Goal: Task Accomplishment & Management: Complete application form

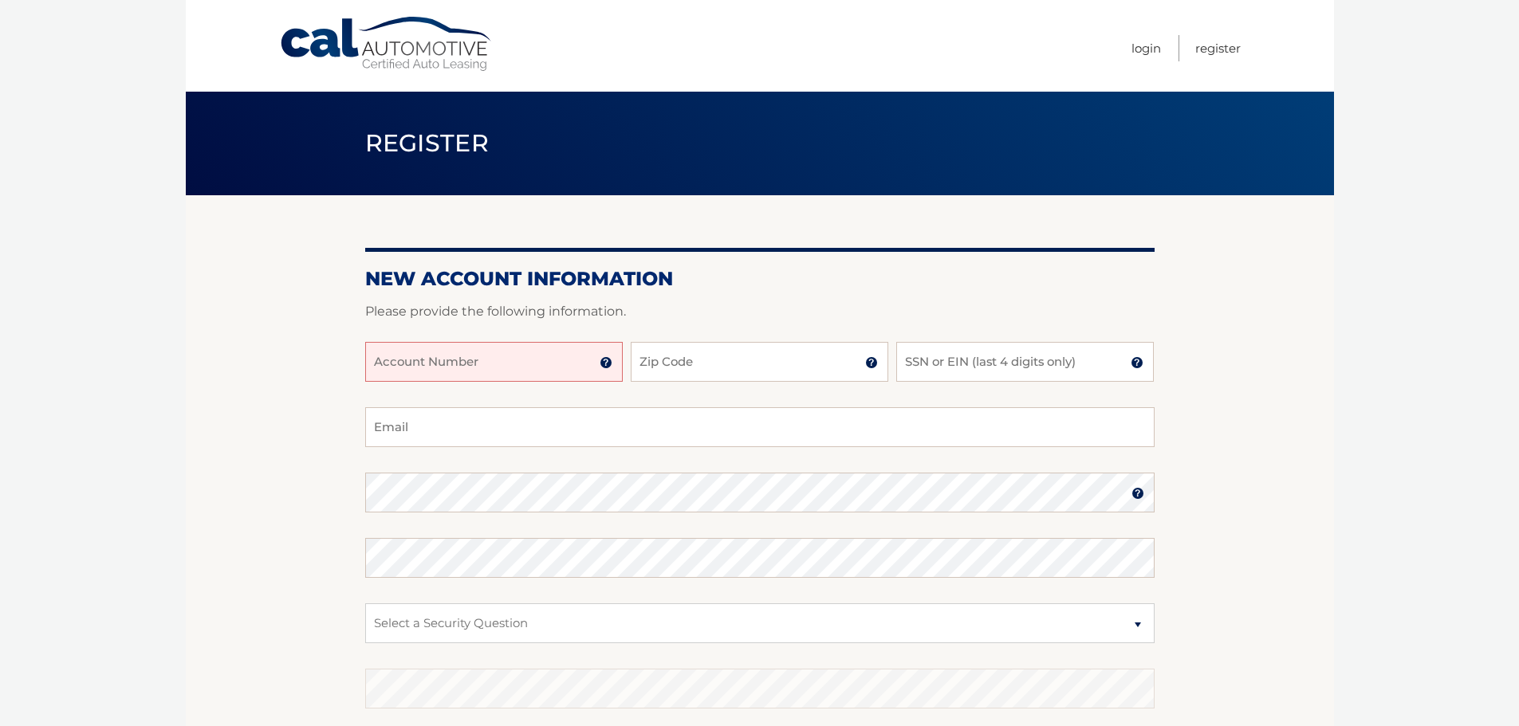
click at [455, 367] on input "Account Number" at bounding box center [493, 362] width 257 height 40
type input "44455960811"
click at [784, 369] on input "Zip Code" at bounding box center [759, 362] width 257 height 40
type input "33155"
click at [1129, 361] on input "SSN or EIN (last 4 digits only)" at bounding box center [1024, 362] width 257 height 40
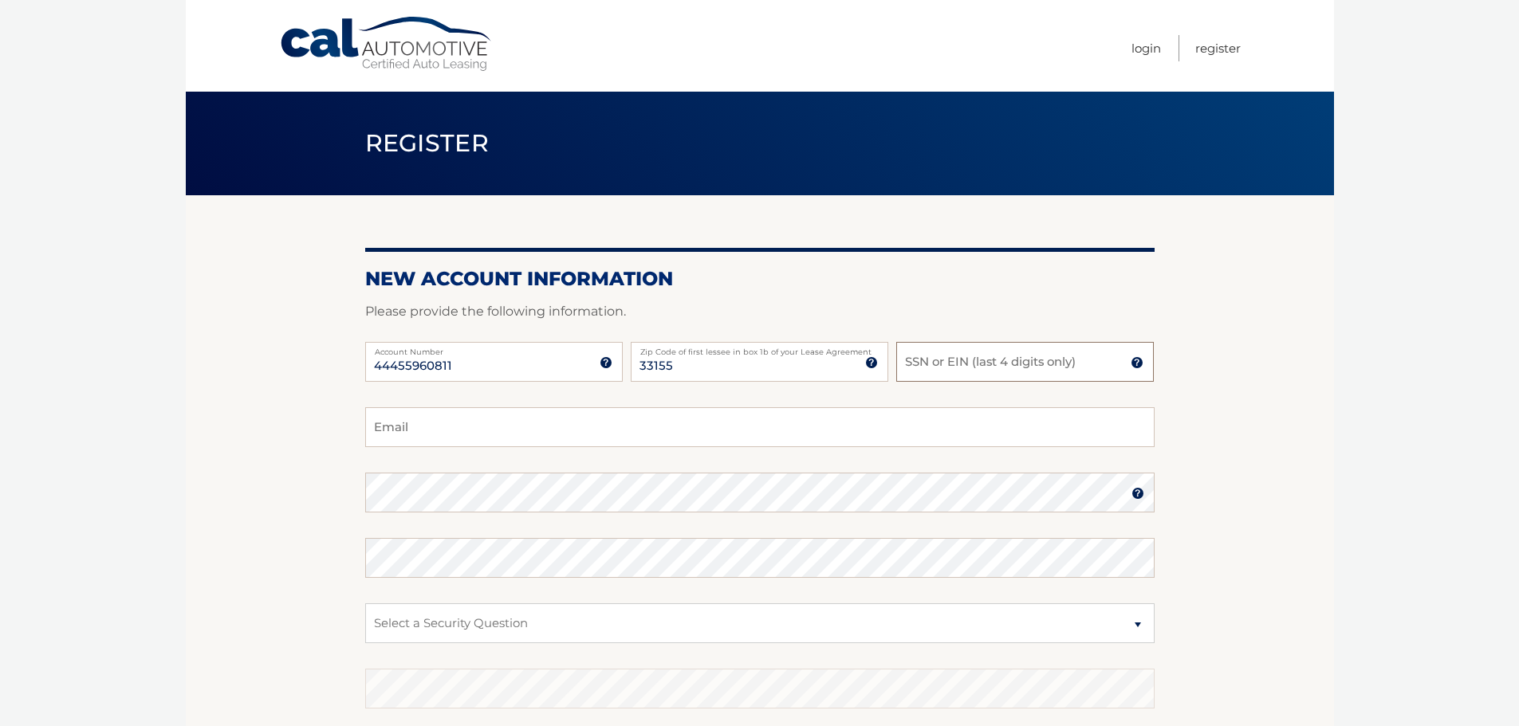
click at [1130, 373] on input "SSN or EIN (last 4 digits only)" at bounding box center [1024, 362] width 257 height 40
type input "0104"
click at [415, 421] on input "Email" at bounding box center [759, 427] width 789 height 40
type input "[EMAIL_ADDRESS][DOMAIN_NAME]"
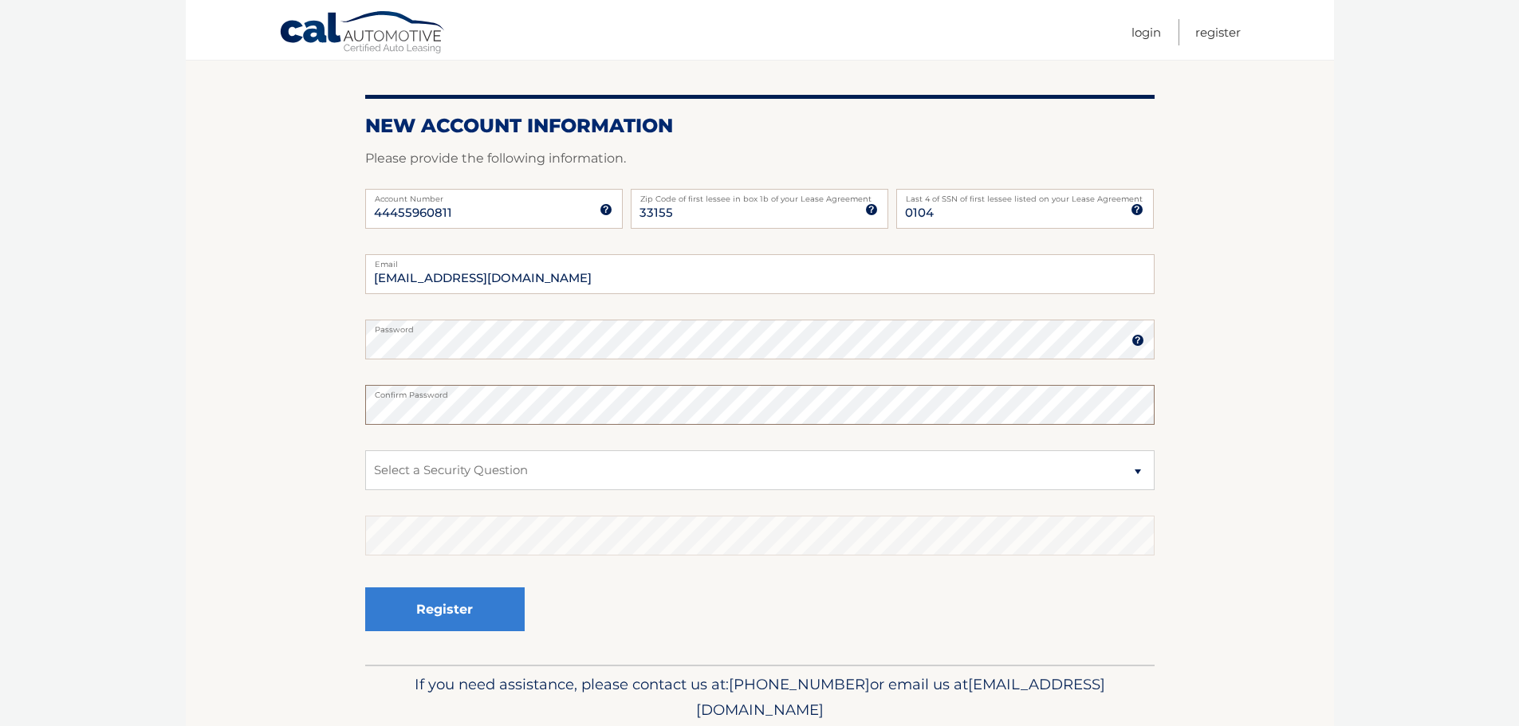
scroll to position [159, 0]
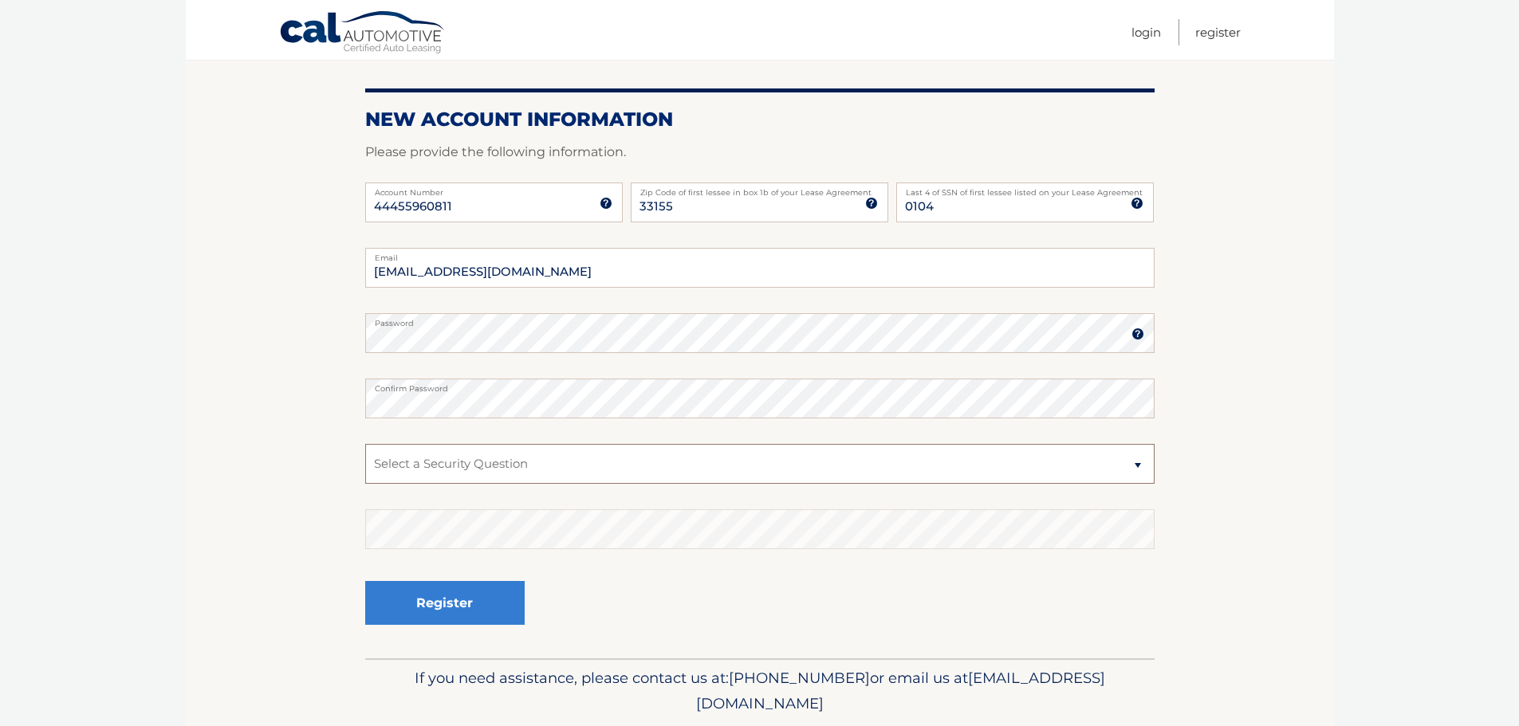
click at [1138, 465] on select "Select a Security Question What was the name of your elementary school? What is…" at bounding box center [759, 464] width 789 height 40
select select "3"
click at [365, 444] on select "Select a Security Question What was the name of your elementary school? What is…" at bounding box center [759, 464] width 789 height 40
click at [481, 597] on button "Register" at bounding box center [444, 603] width 159 height 44
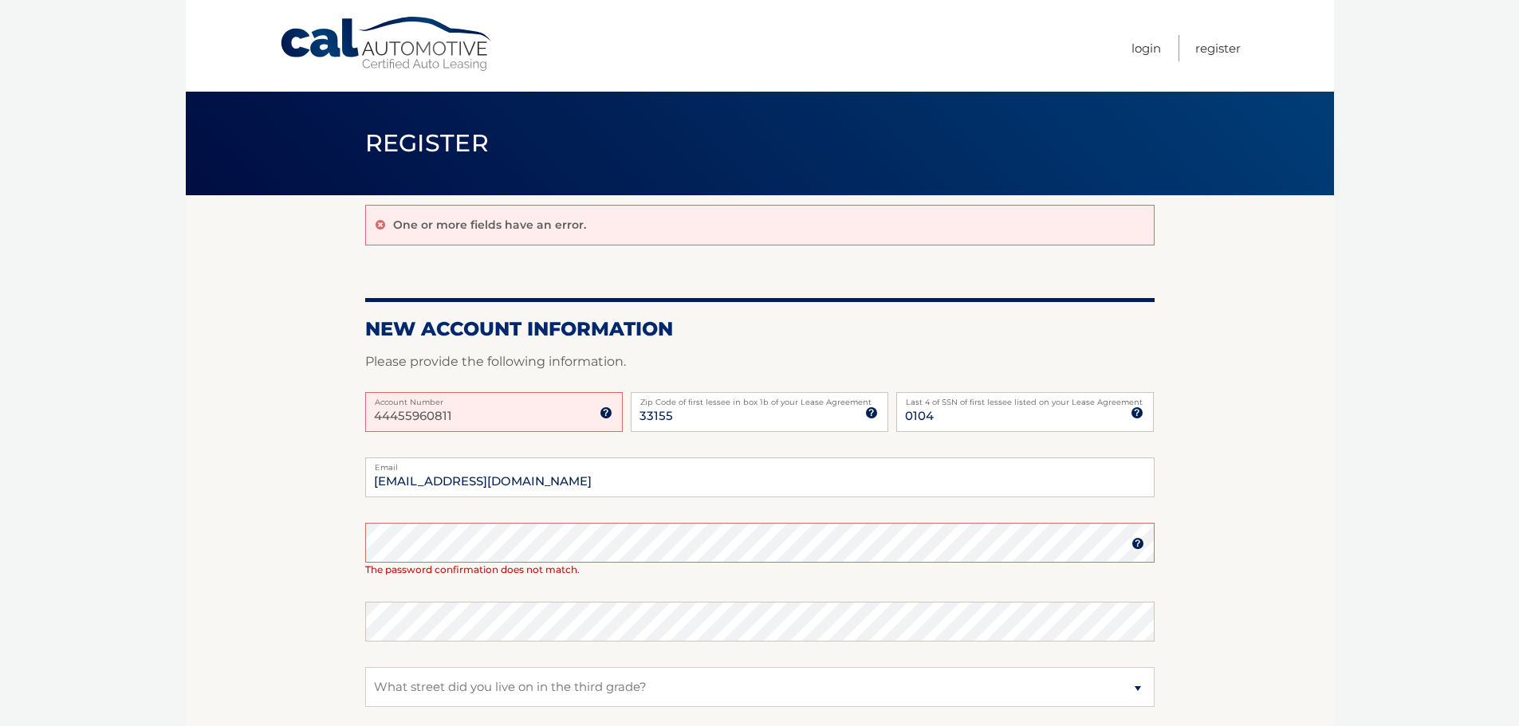
click at [397, 420] on input "44455960811" at bounding box center [493, 412] width 257 height 40
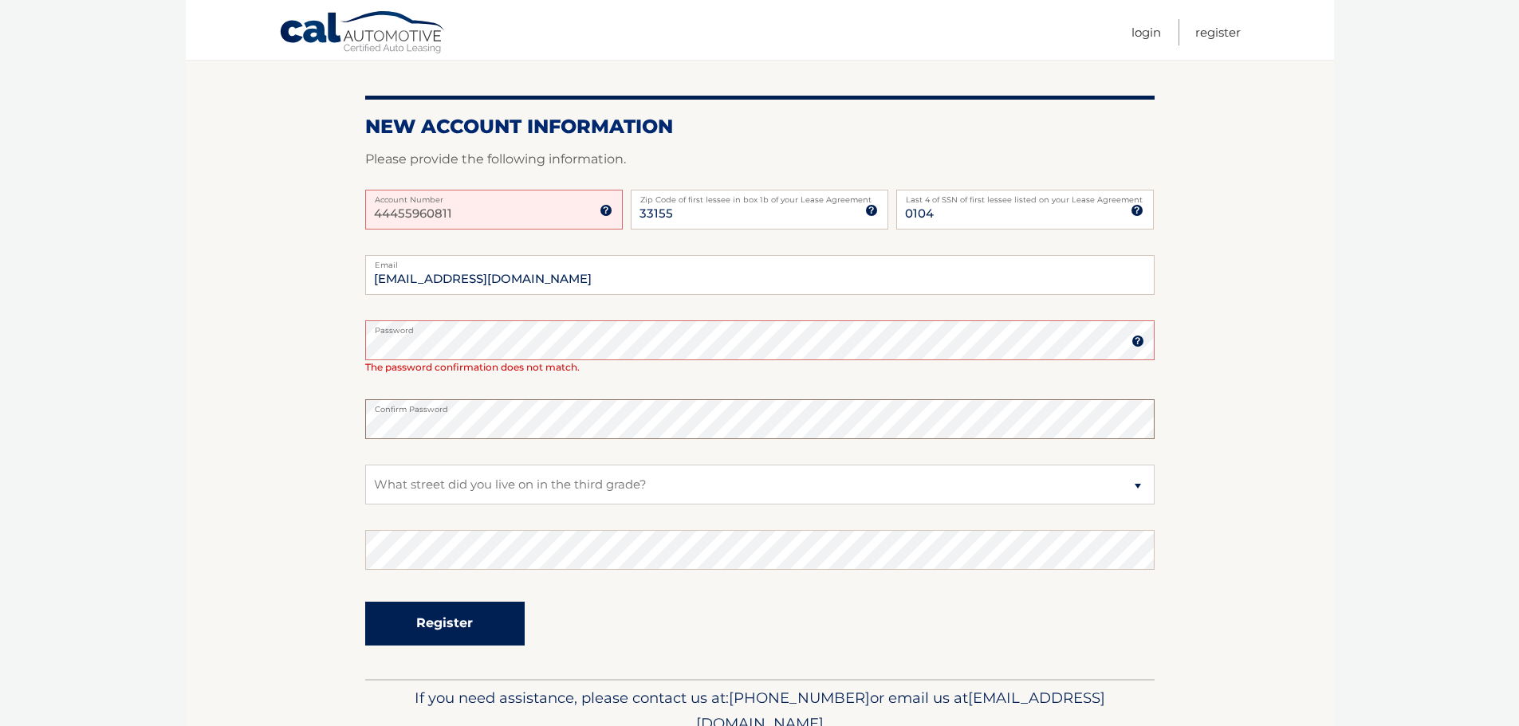
scroll to position [239, 0]
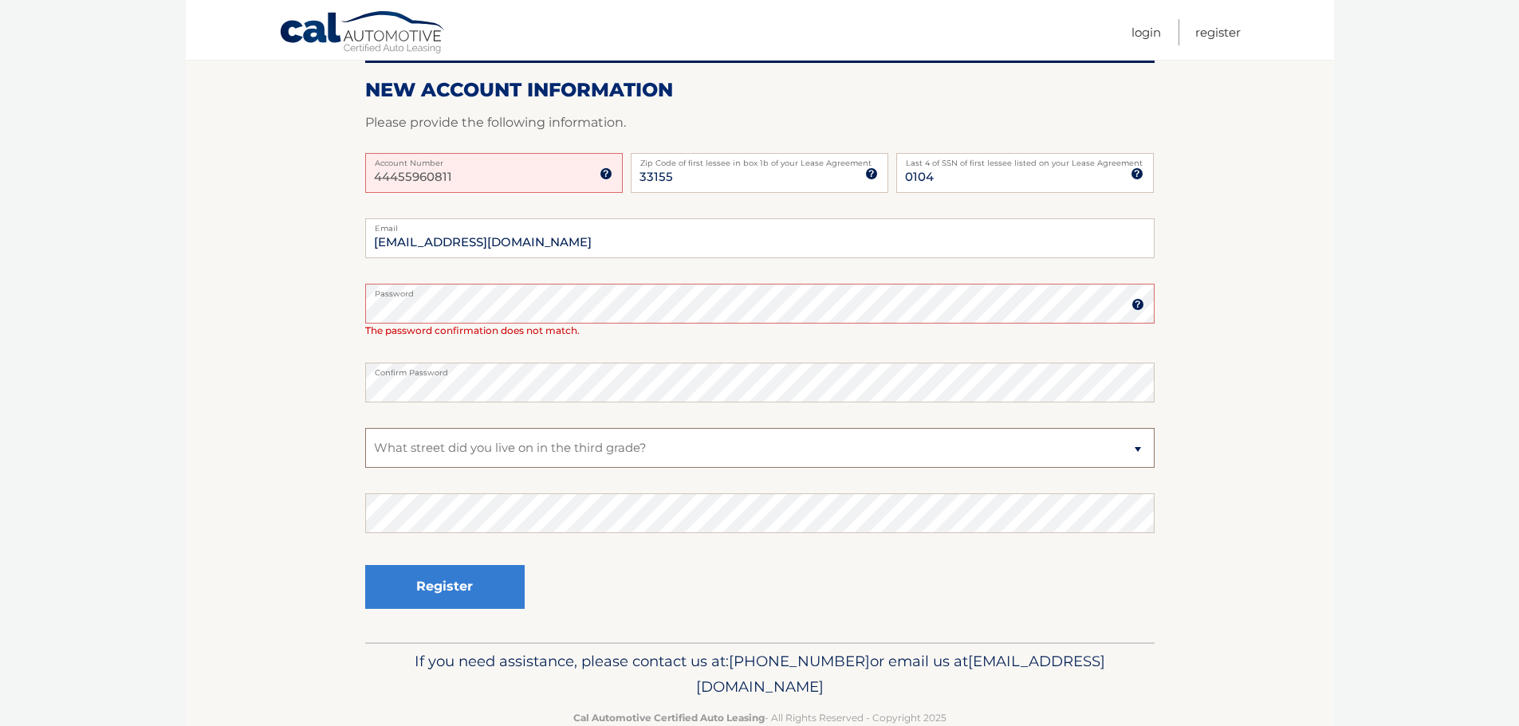
click at [422, 451] on select "Select a Security Question What was the name of your elementary school? What is…" at bounding box center [759, 448] width 789 height 40
click at [365, 428] on select "Select a Security Question What was the name of your elementary school? What is…" at bounding box center [759, 448] width 789 height 40
click at [442, 589] on button "Register" at bounding box center [444, 587] width 159 height 44
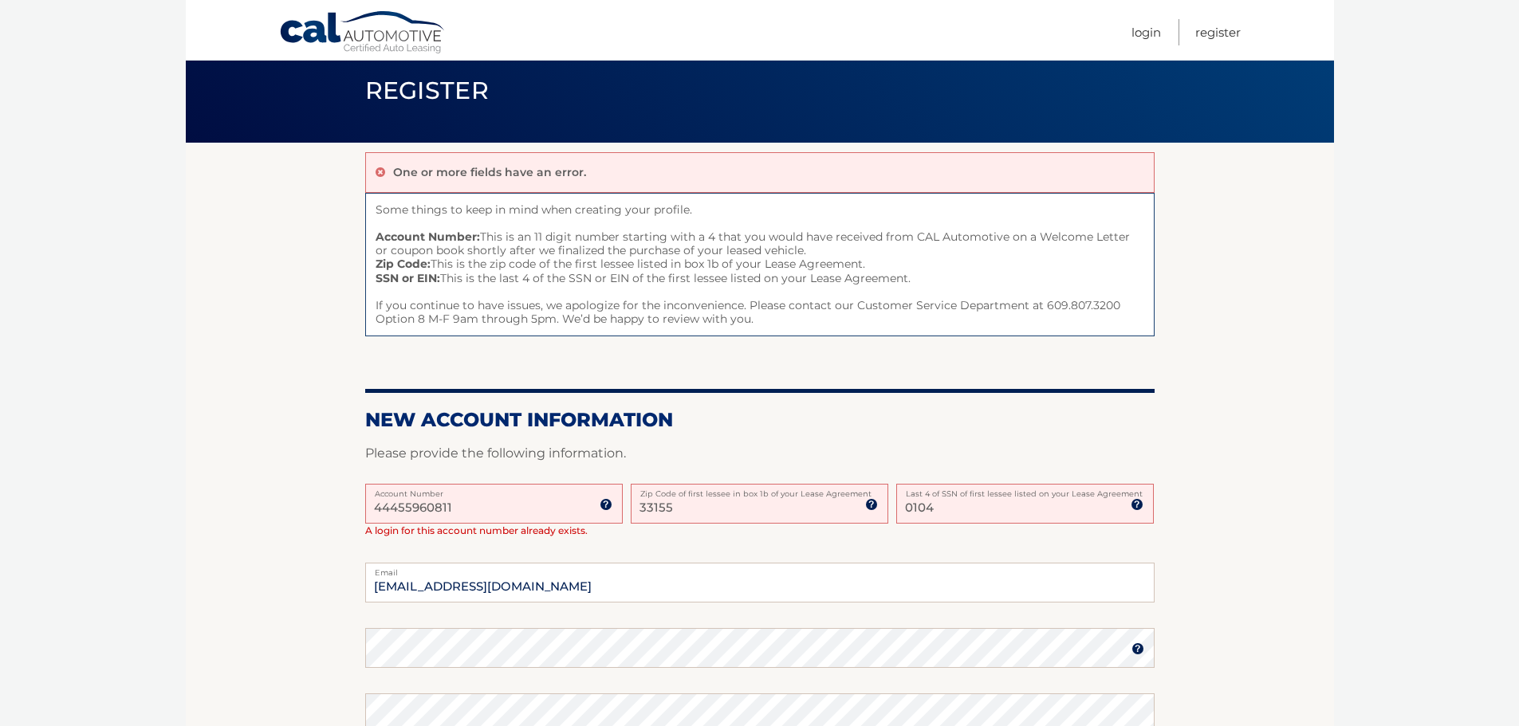
scroll to position [159, 0]
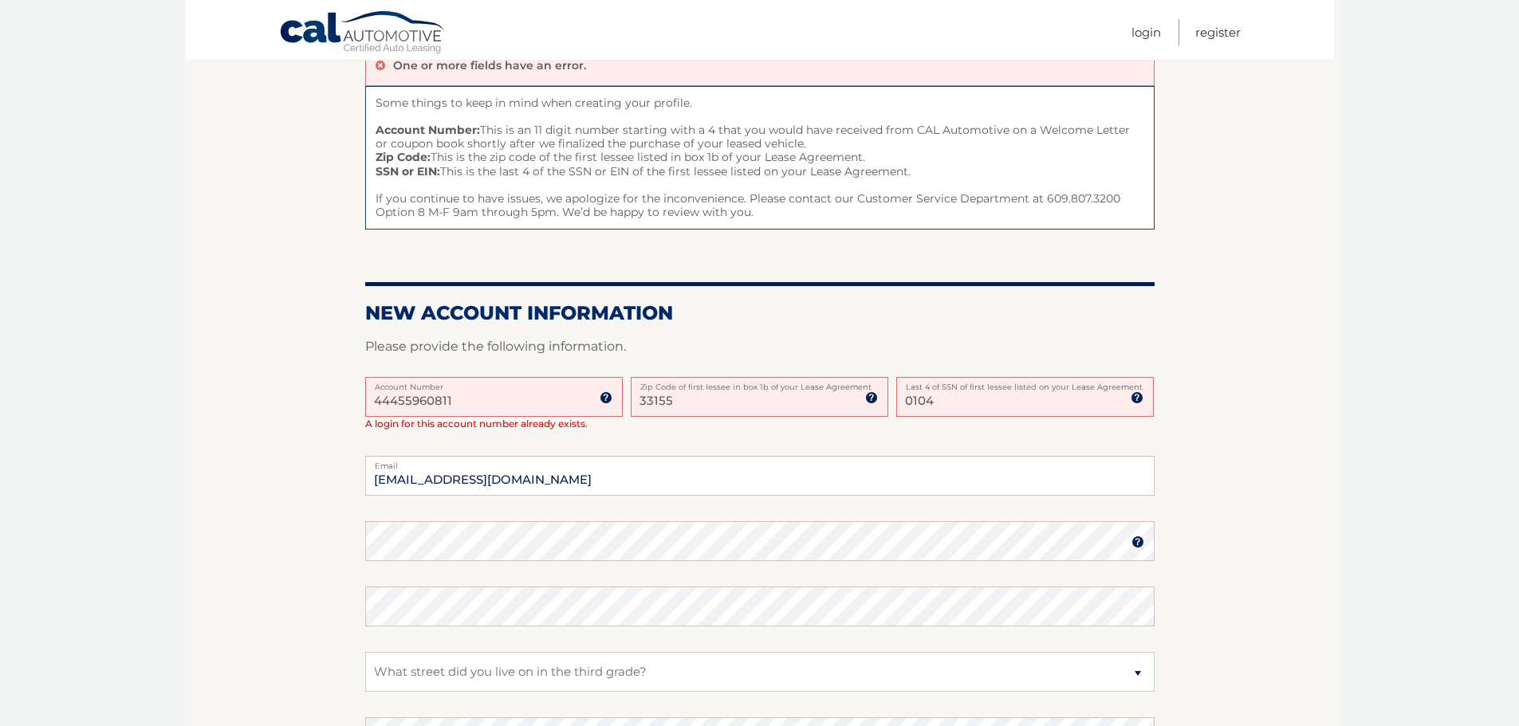
click at [411, 419] on span "A login for this account number already exists." at bounding box center [476, 424] width 222 height 12
drag, startPoint x: 466, startPoint y: 403, endPoint x: 338, endPoint y: 384, distance: 129.0
click at [339, 386] on section "One or more fields have an error. Some things to keep in mind when creating you…" at bounding box center [760, 451] width 1148 height 831
type input "44455960811"
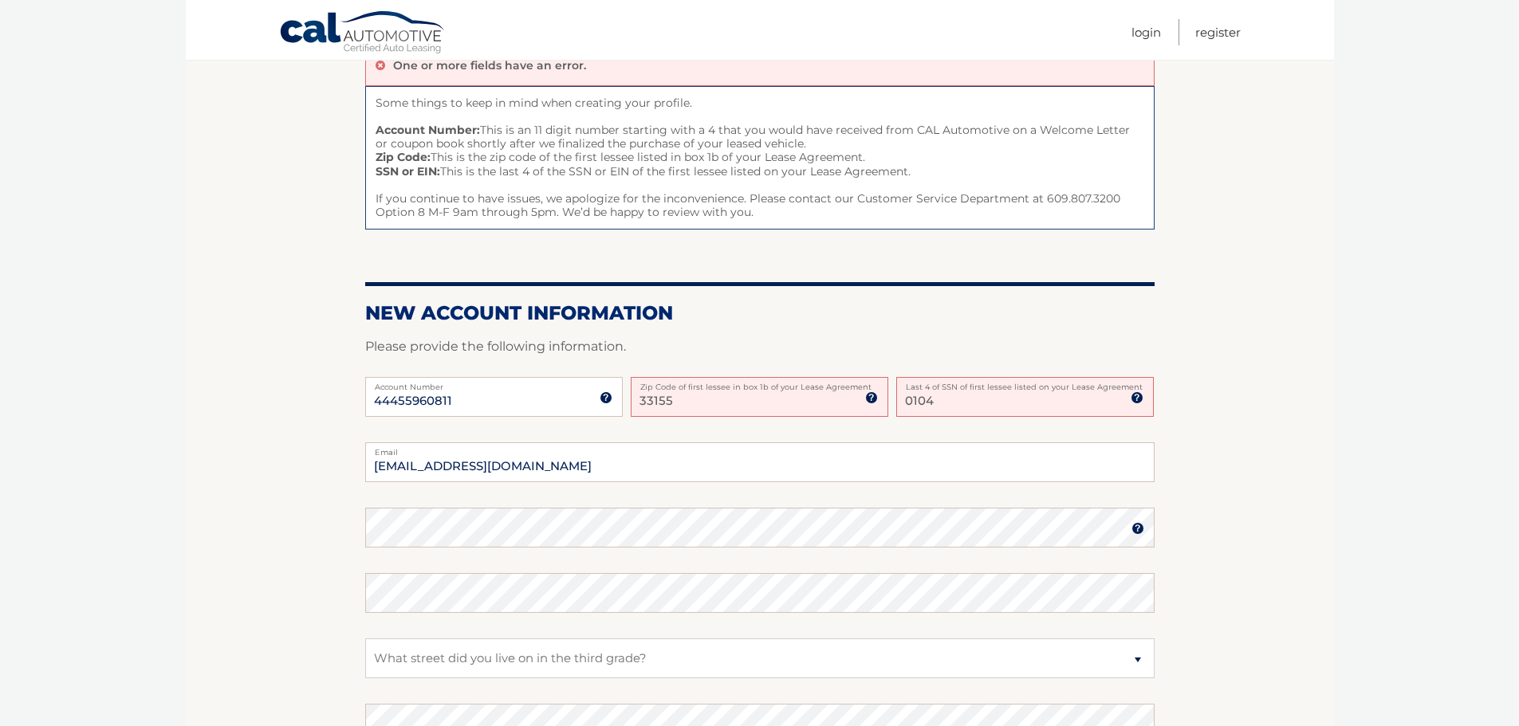
click at [715, 403] on input "33155" at bounding box center [759, 397] width 257 height 40
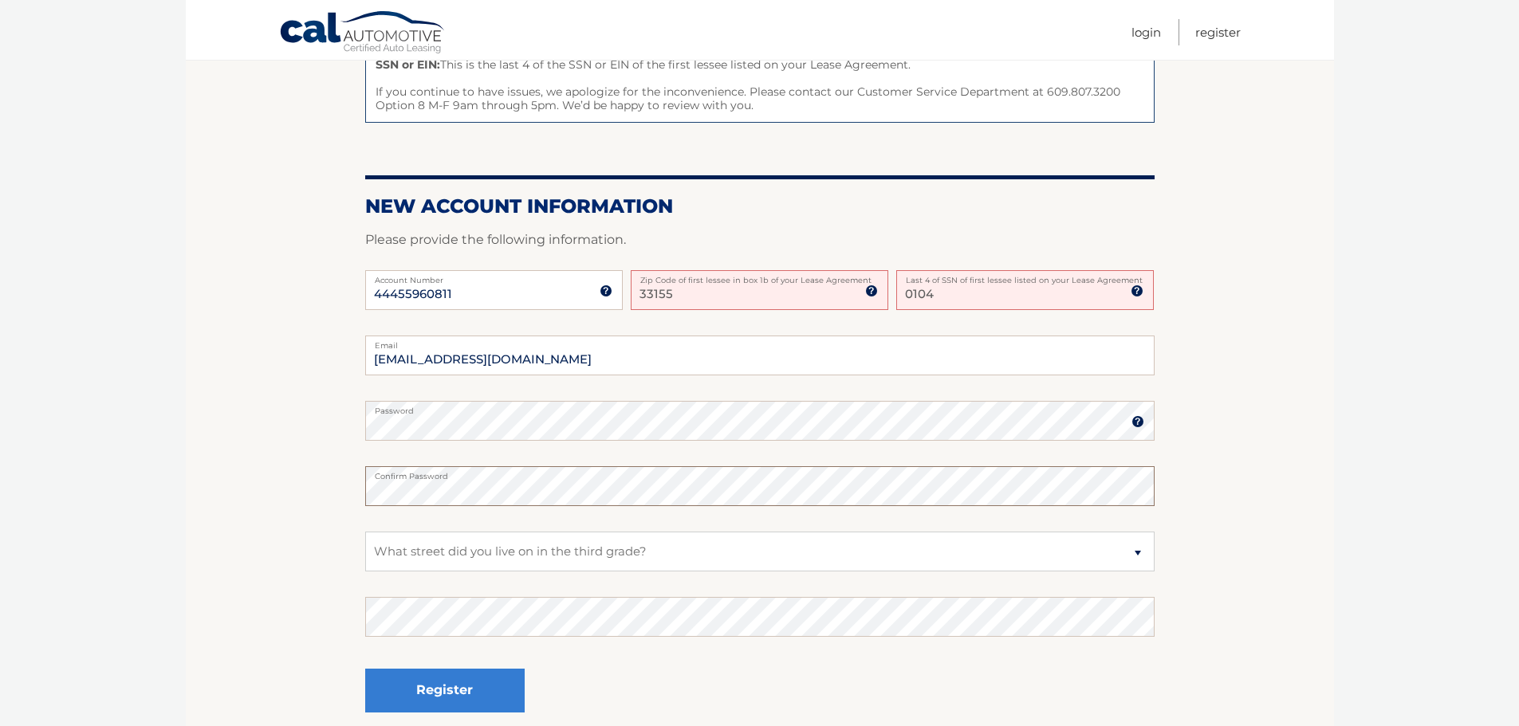
scroll to position [319, 0]
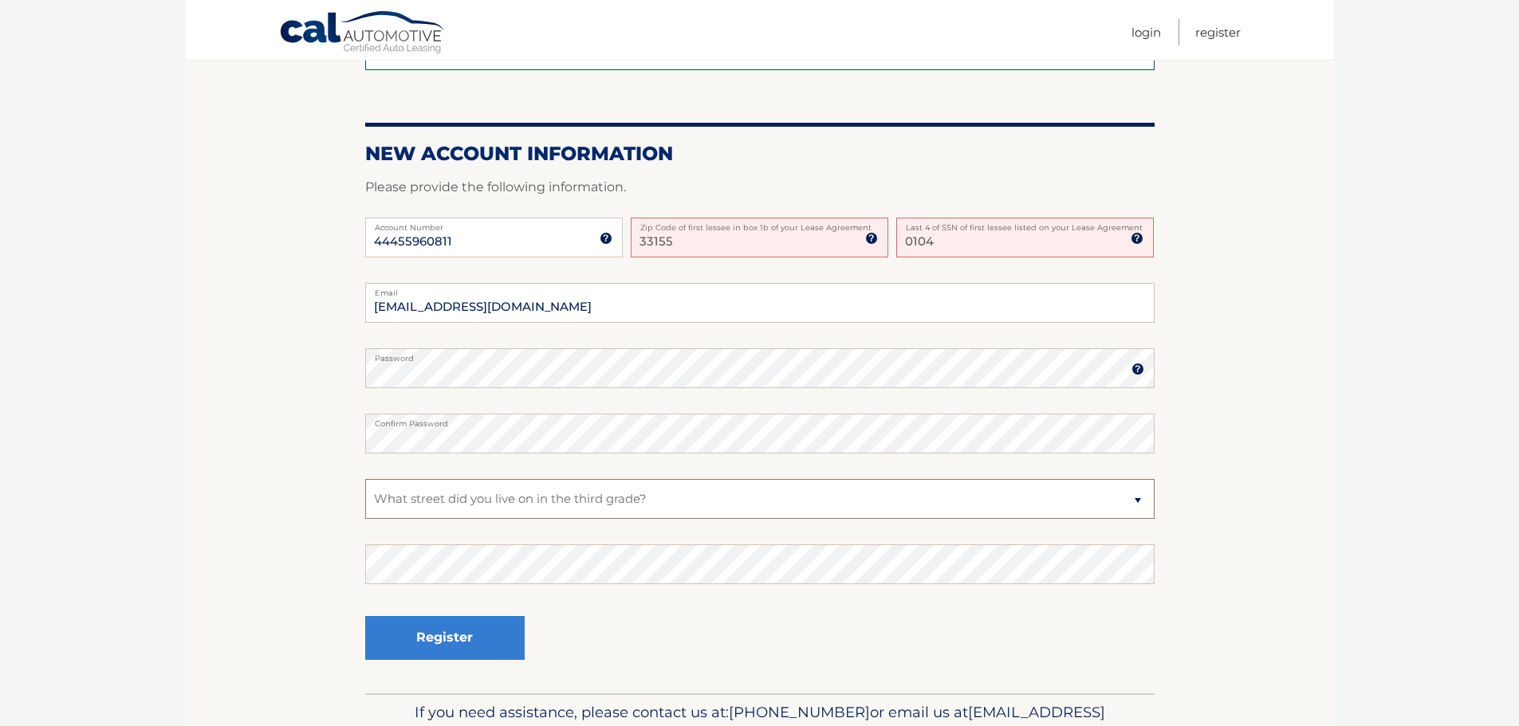
click at [641, 503] on select "Select a Security Question What was the name of your elementary school? What is…" at bounding box center [759, 499] width 789 height 40
select select "2"
click at [365, 479] on select "Select a Security Question What was the name of your elementary school? What is…" at bounding box center [759, 499] width 789 height 40
click at [426, 497] on select "Select a Security Question What was the name of your elementary school? What is…" at bounding box center [759, 499] width 789 height 40
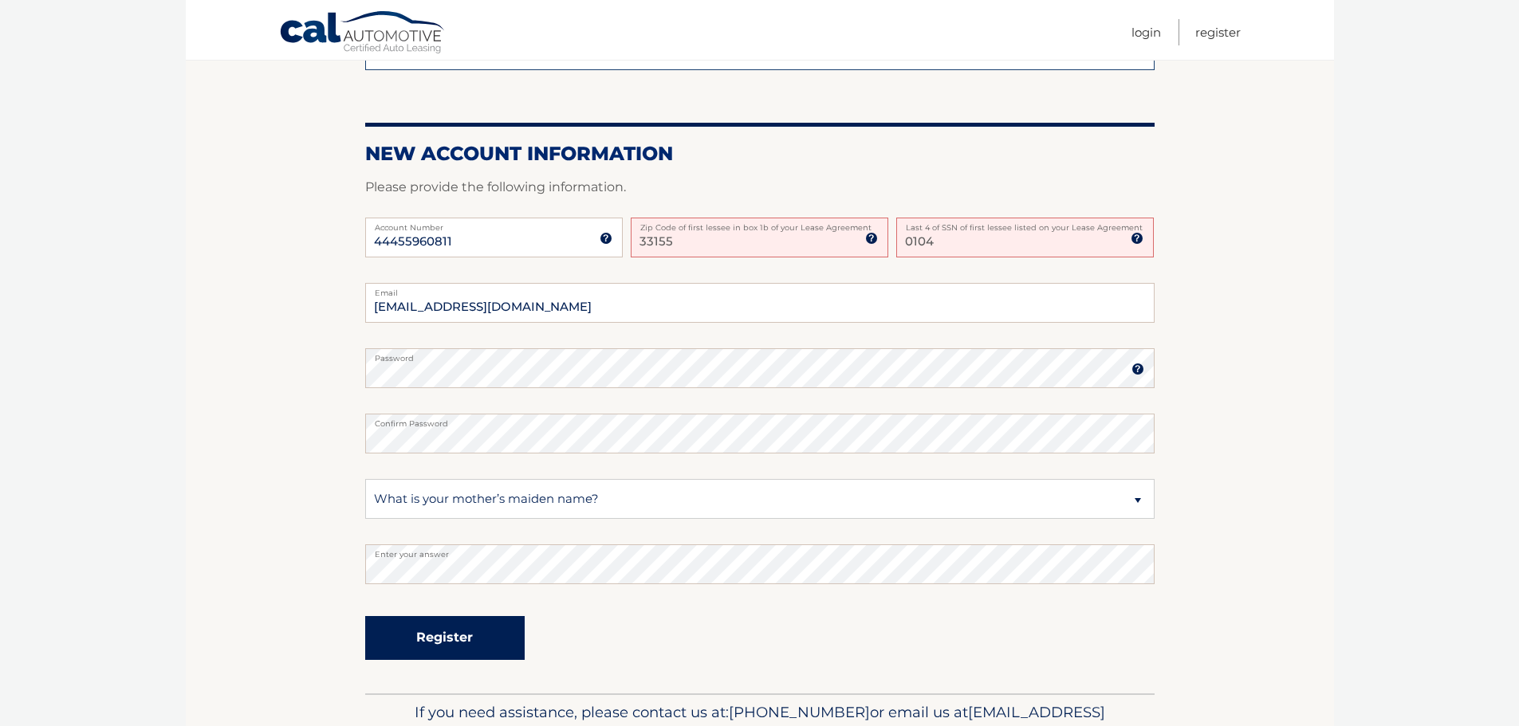
click at [431, 641] on button "Register" at bounding box center [444, 638] width 159 height 44
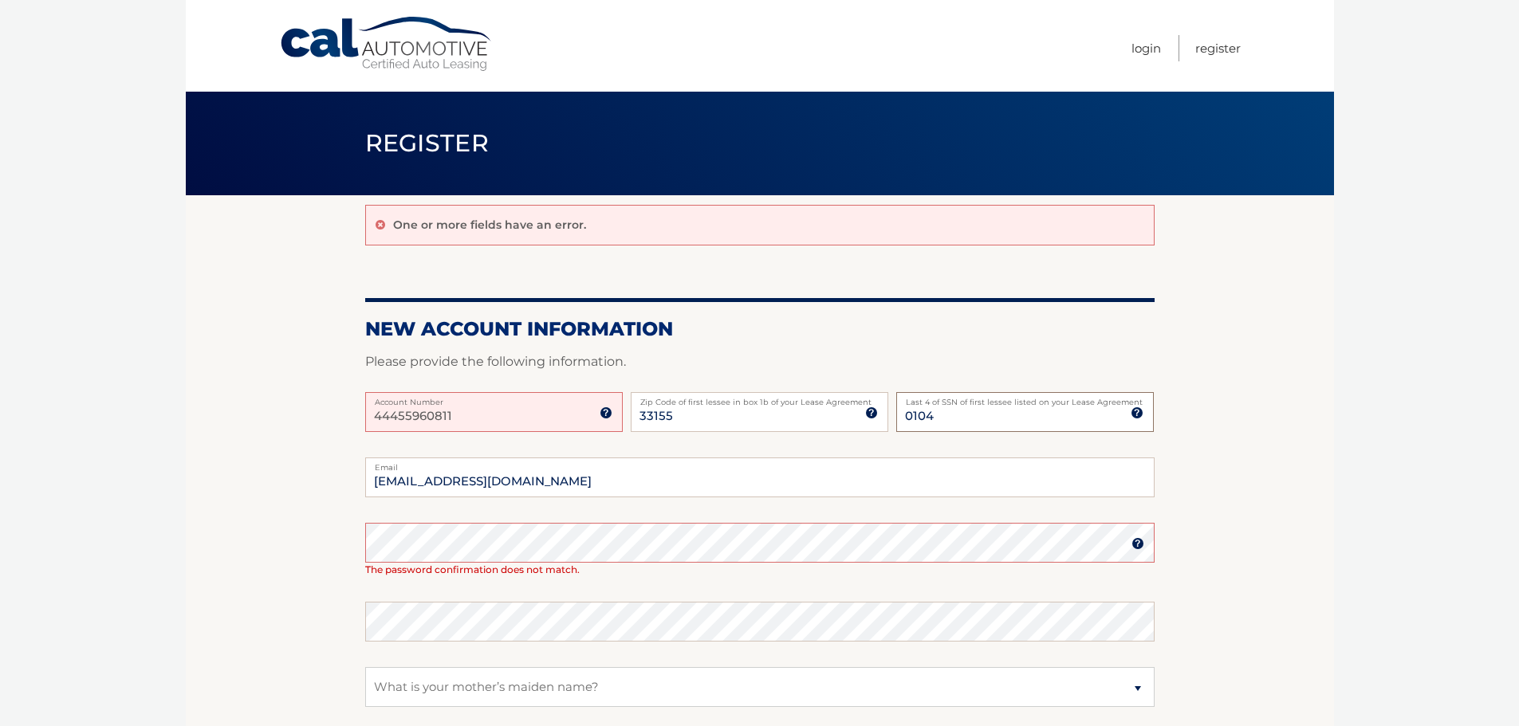
drag, startPoint x: 946, startPoint y: 420, endPoint x: 902, endPoint y: 420, distance: 44.6
click at [902, 420] on input "0104" at bounding box center [1024, 412] width 257 height 40
type input "1443"
click at [350, 544] on section "One or more fields have an error. New Account Information Please provide the fo…" at bounding box center [760, 538] width 1148 height 686
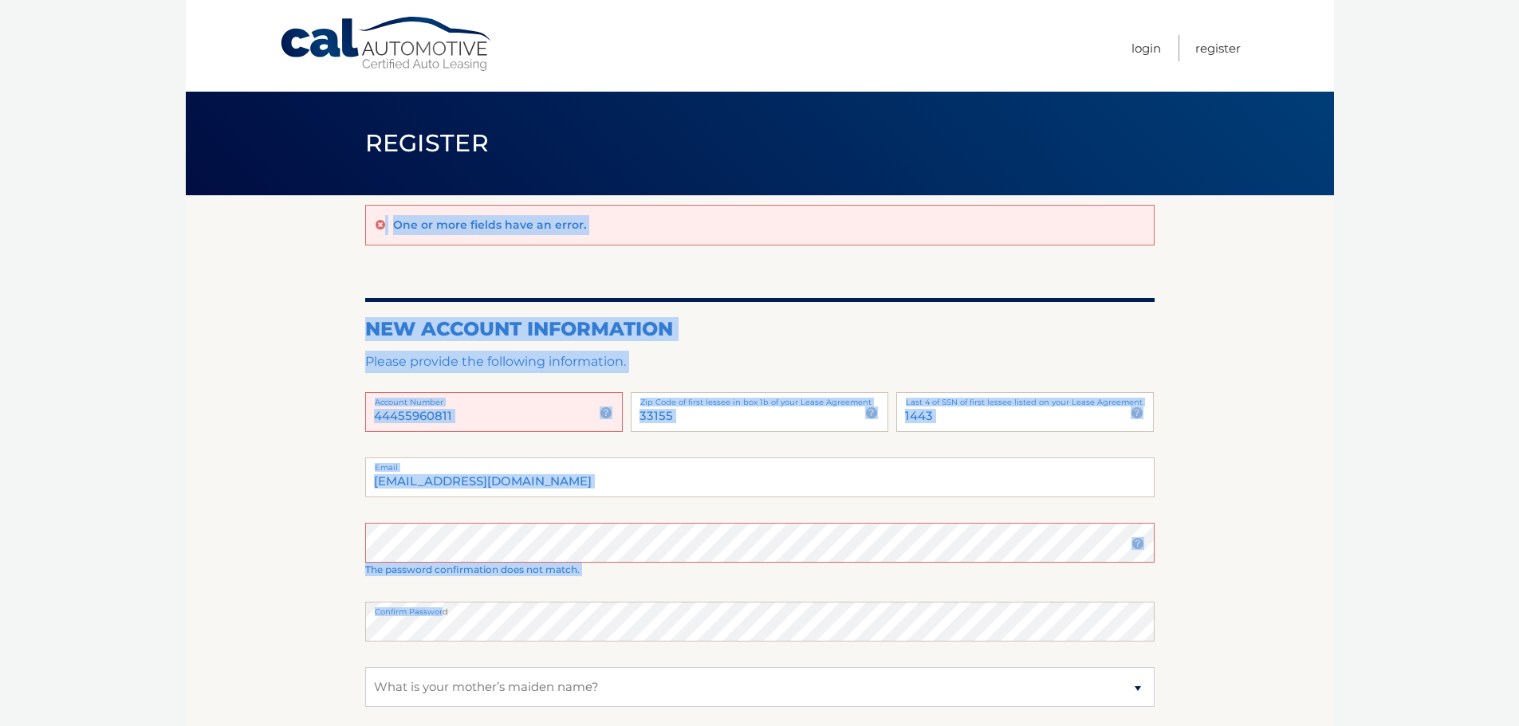
drag, startPoint x: 442, startPoint y: 613, endPoint x: 351, endPoint y: 625, distance: 92.5
click at [351, 625] on section "One or more fields have an error. New Account Information Please provide the fo…" at bounding box center [760, 538] width 1148 height 686
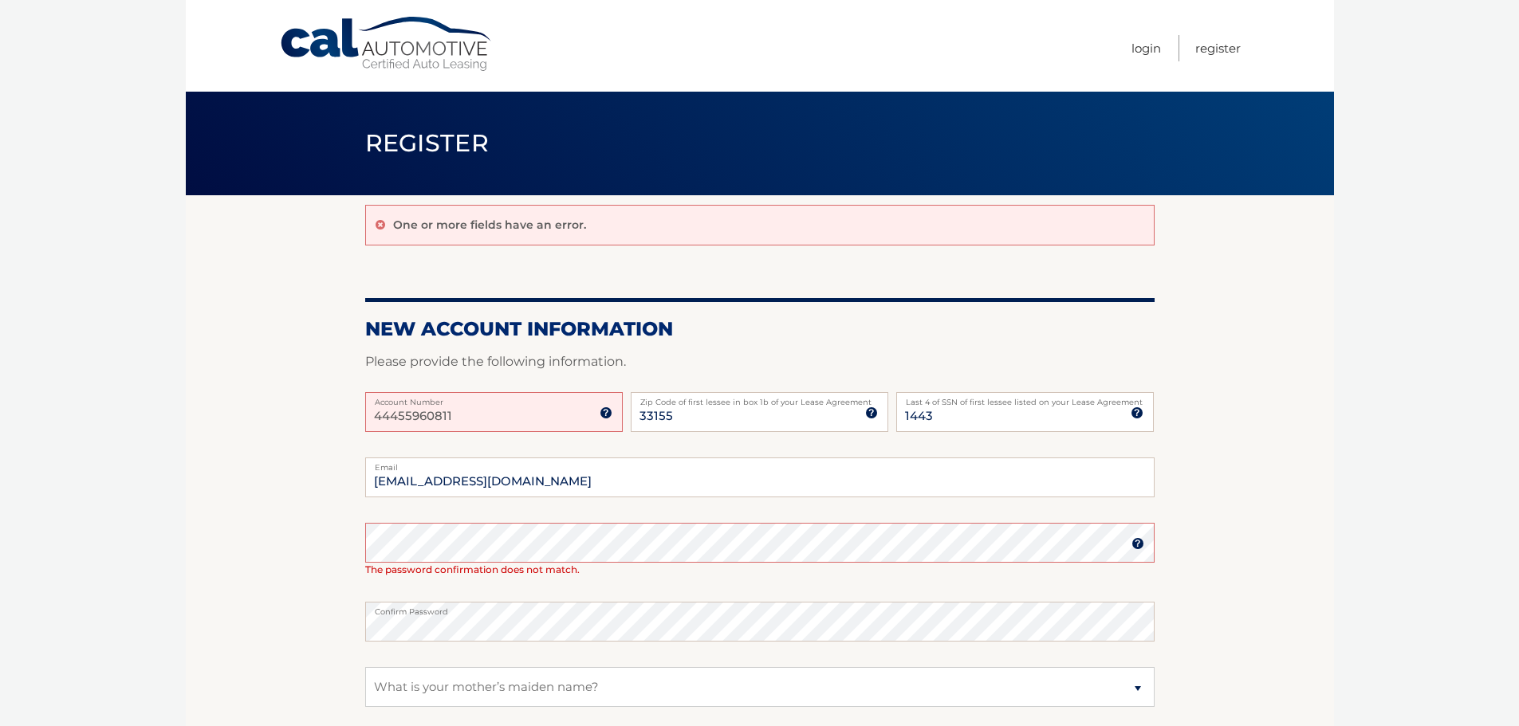
click at [0, 384] on body "Cal Automotive Menu Login Register Register" at bounding box center [759, 363] width 1519 height 726
click at [360, 622] on section "One or more fields have an error. New Account Information Please provide the fo…" at bounding box center [760, 538] width 1148 height 686
click at [492, 533] on label "Password" at bounding box center [759, 529] width 789 height 13
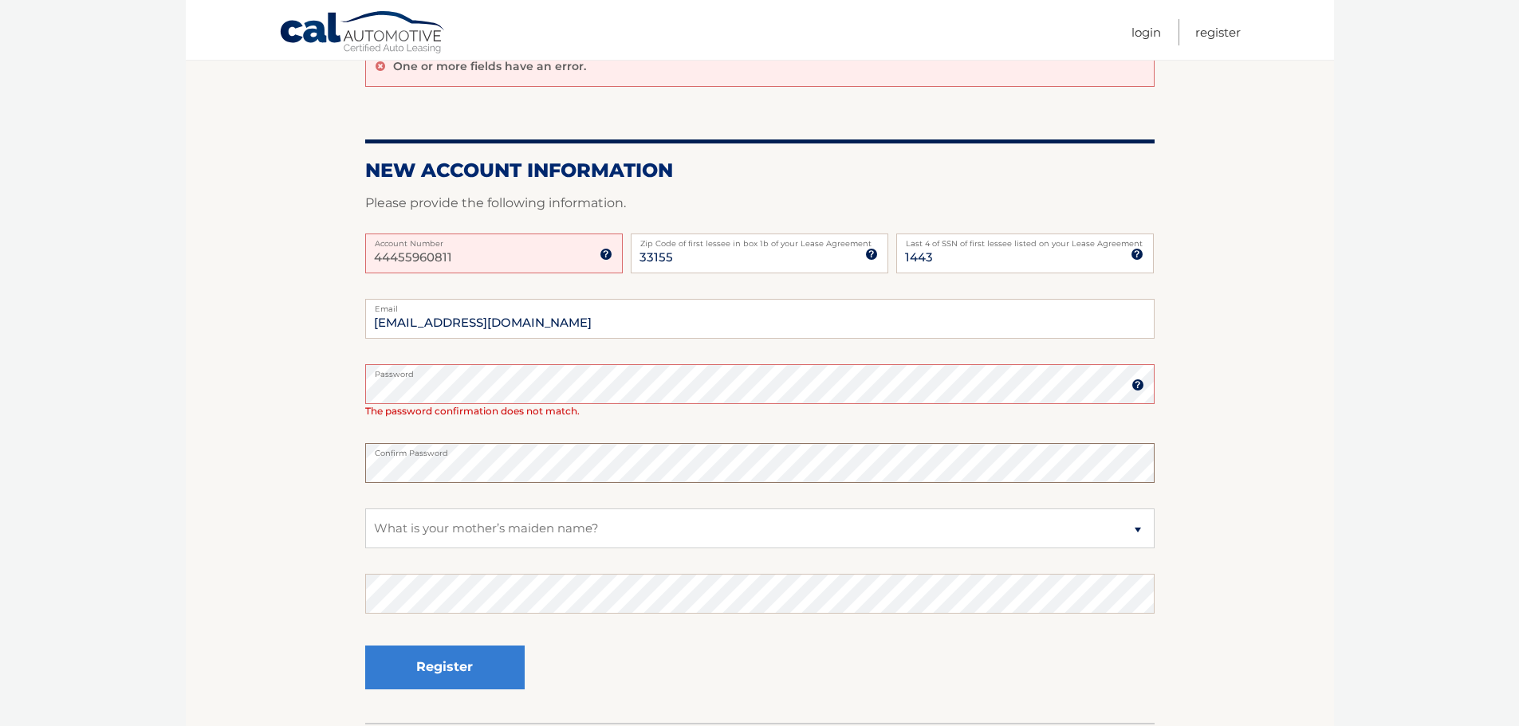
scroll to position [159, 0]
click at [607, 521] on select "Select a Security Question What was the name of your elementary school? What is…" at bounding box center [759, 528] width 789 height 40
click at [404, 522] on select "Select a Security Question What was the name of your elementary school? What is…" at bounding box center [759, 528] width 789 height 40
click at [410, 518] on select "Select a Security Question What was the name of your elementary school? What is…" at bounding box center [759, 528] width 789 height 40
click at [509, 521] on select "Select a Security Question What was the name of your elementary school? What is…" at bounding box center [759, 528] width 789 height 40
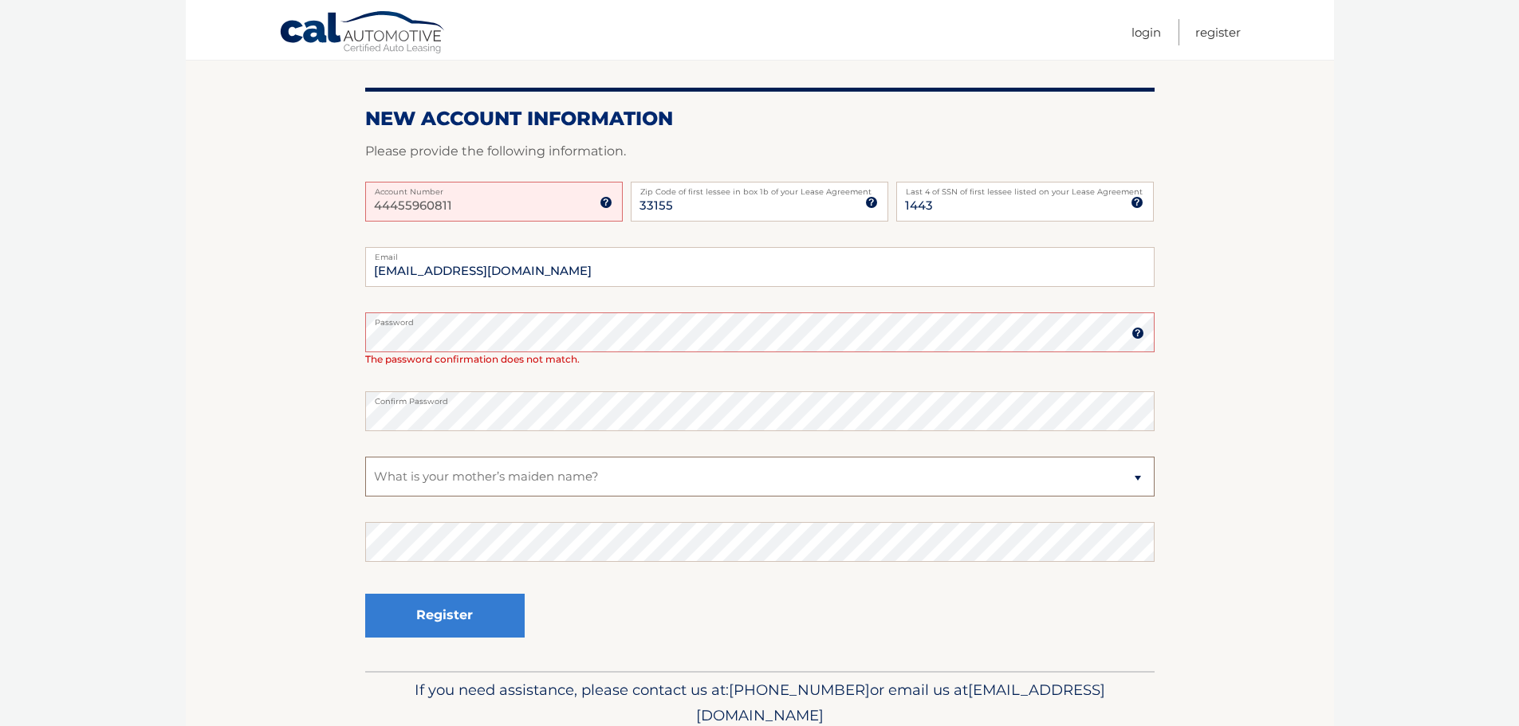
scroll to position [239, 0]
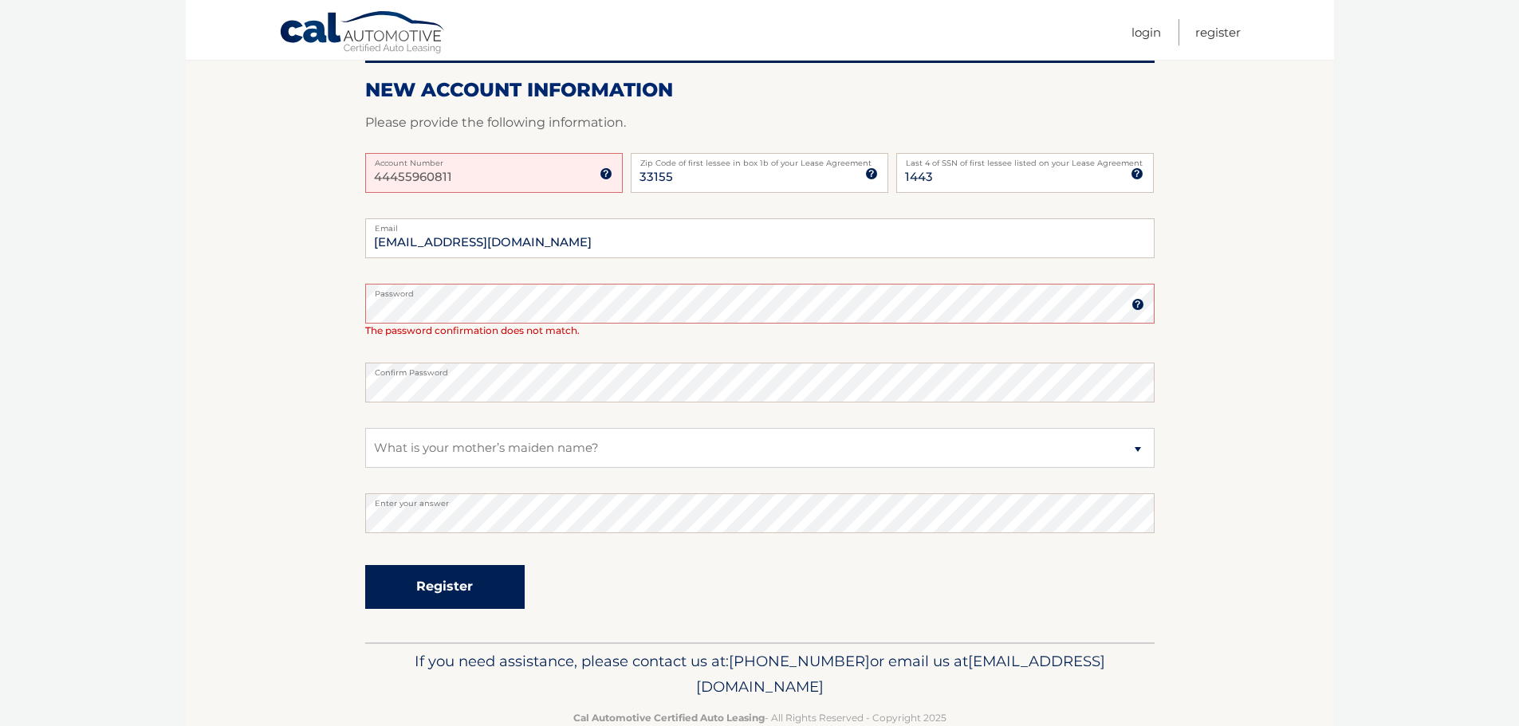
click at [435, 590] on button "Register" at bounding box center [444, 587] width 159 height 44
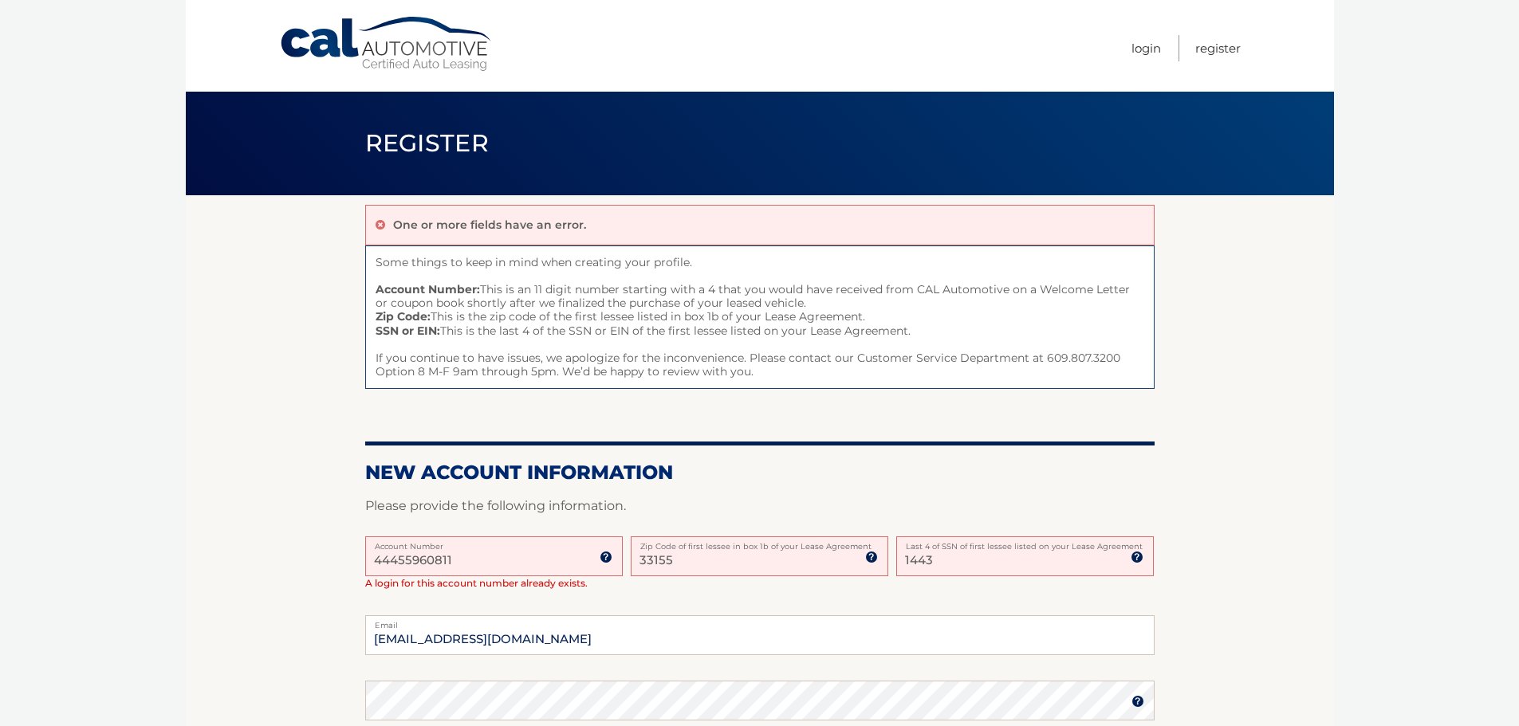
drag, startPoint x: 483, startPoint y: 567, endPoint x: 366, endPoint y: 552, distance: 118.2
click at [366, 552] on input "44455960811" at bounding box center [493, 556] width 257 height 40
drag, startPoint x: 680, startPoint y: 561, endPoint x: 626, endPoint y: 563, distance: 54.2
click at [626, 563] on div "Account Number 11 digit account number provided on your coupon book or Welcome …" at bounding box center [759, 568] width 789 height 65
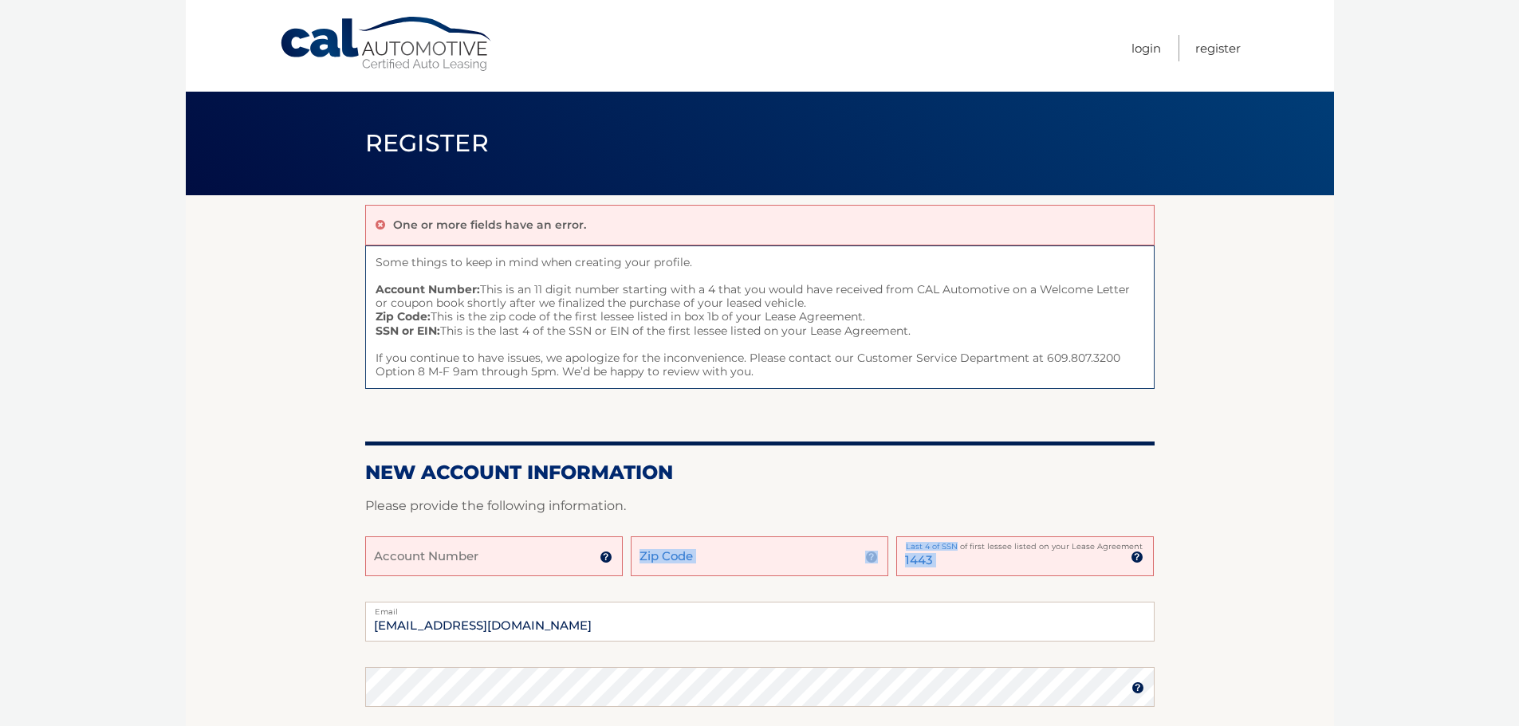
drag, startPoint x: 954, startPoint y: 549, endPoint x: 877, endPoint y: 567, distance: 79.3
click at [877, 567] on div "Account Number 11 digit account number provided on your coupon book or Welcome …" at bounding box center [759, 568] width 789 height 65
click at [379, 553] on input "Account Number" at bounding box center [493, 556] width 257 height 40
type input "44455960811"
click at [670, 545] on input "Zip Code" at bounding box center [759, 556] width 257 height 40
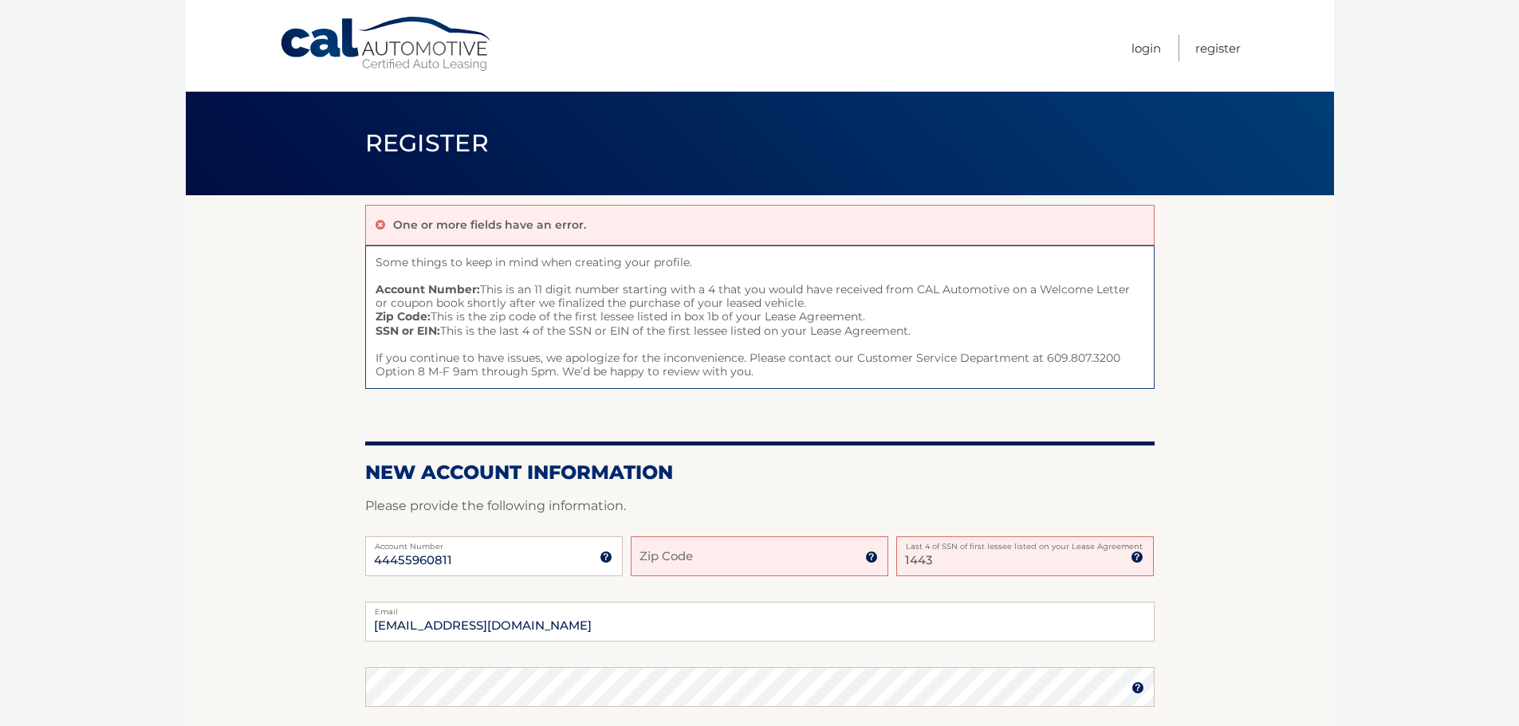
type input "33155"
drag, startPoint x: 958, startPoint y: 564, endPoint x: 873, endPoint y: 568, distance: 85.4
click at [873, 568] on div "44455960811 Account Number 11 digit account number provided on your coupon book…" at bounding box center [759, 568] width 789 height 65
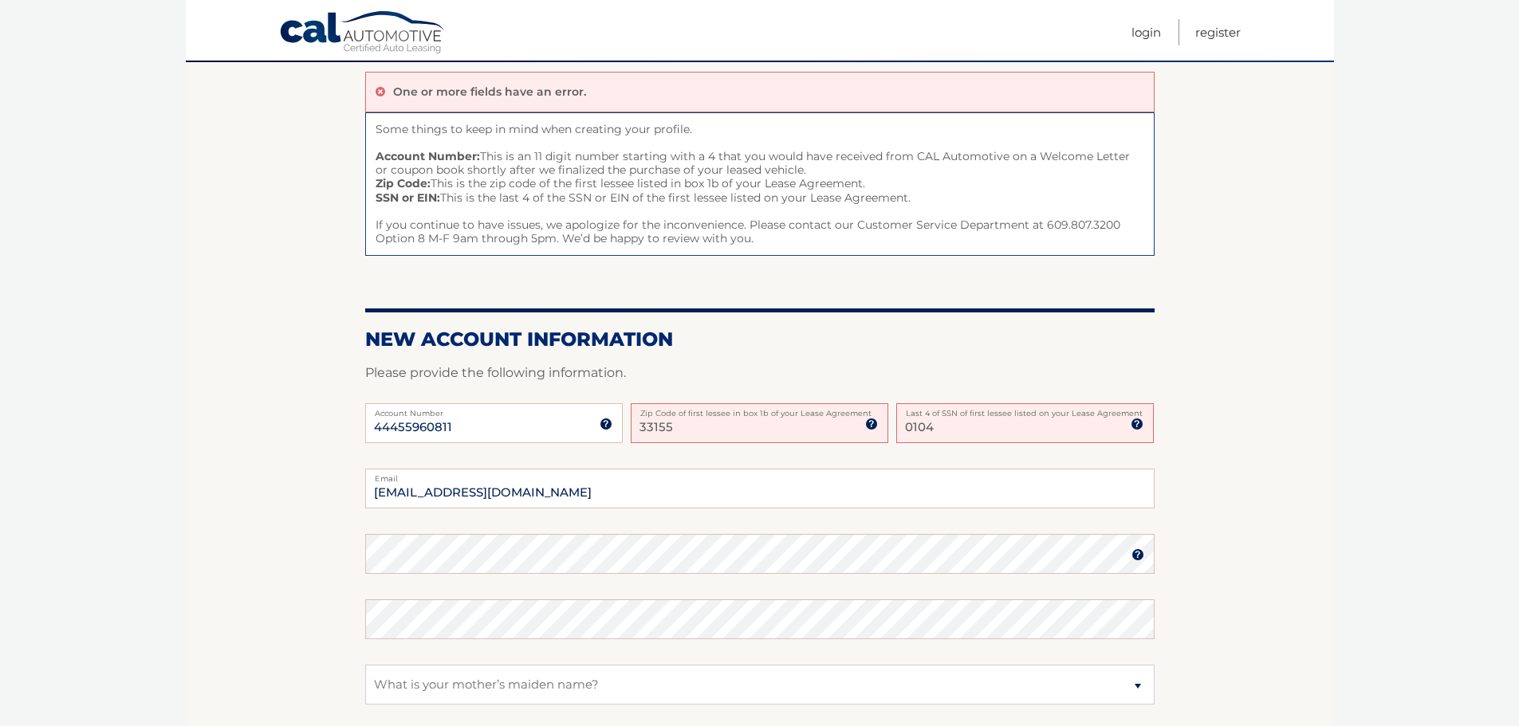
scroll to position [159, 0]
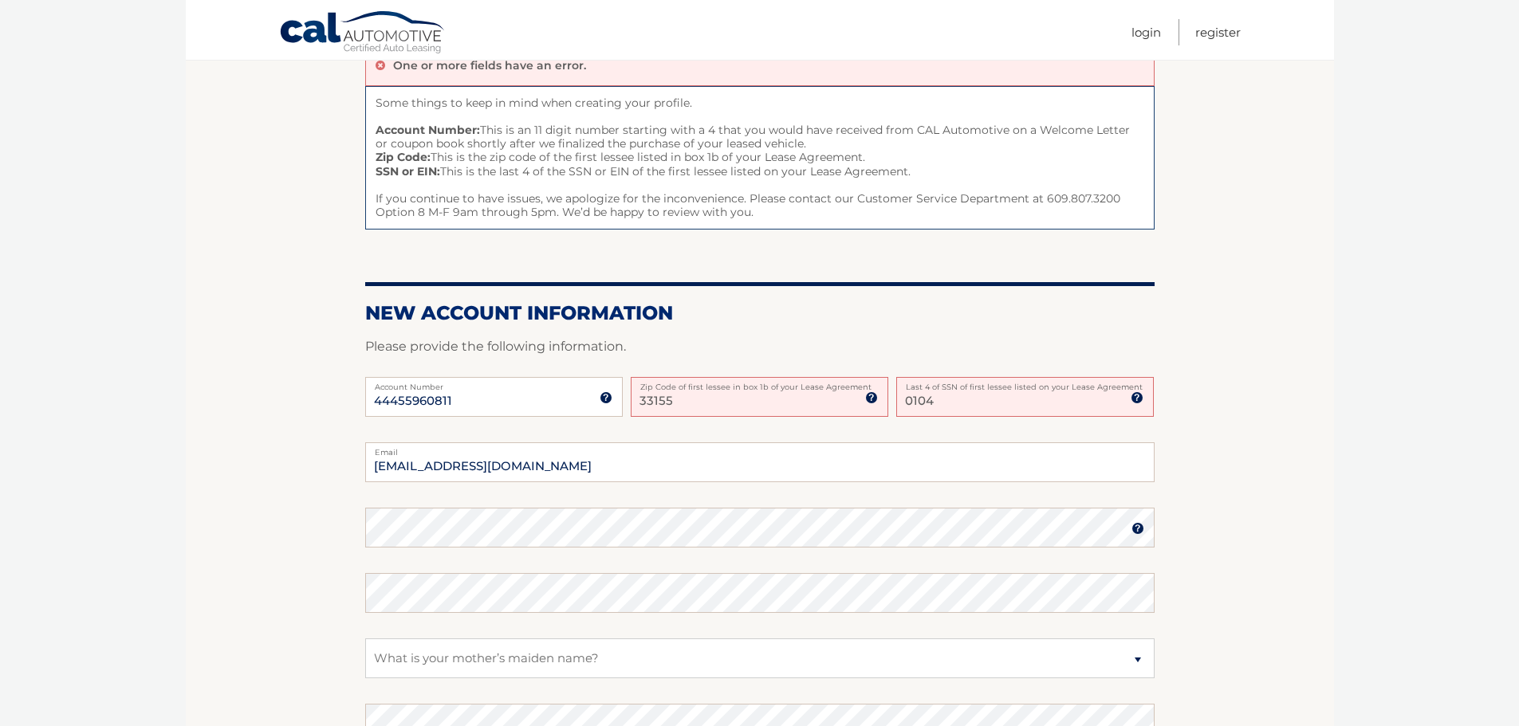
type input "0104"
click at [1135, 516] on label "Password" at bounding box center [759, 514] width 789 height 13
click at [296, 516] on section "One or more fields have an error. Some things to keep in mind when creating you…" at bounding box center [760, 444] width 1148 height 817
click at [406, 626] on fieldset "carmencitagil391@bellsouth.net Email Password Password should be a minimum of 6…" at bounding box center [759, 647] width 789 height 411
click at [401, 614] on fieldset "carmencitagil391@bellsouth.net Email Password Password should be a minimum of 6…" at bounding box center [759, 647] width 789 height 411
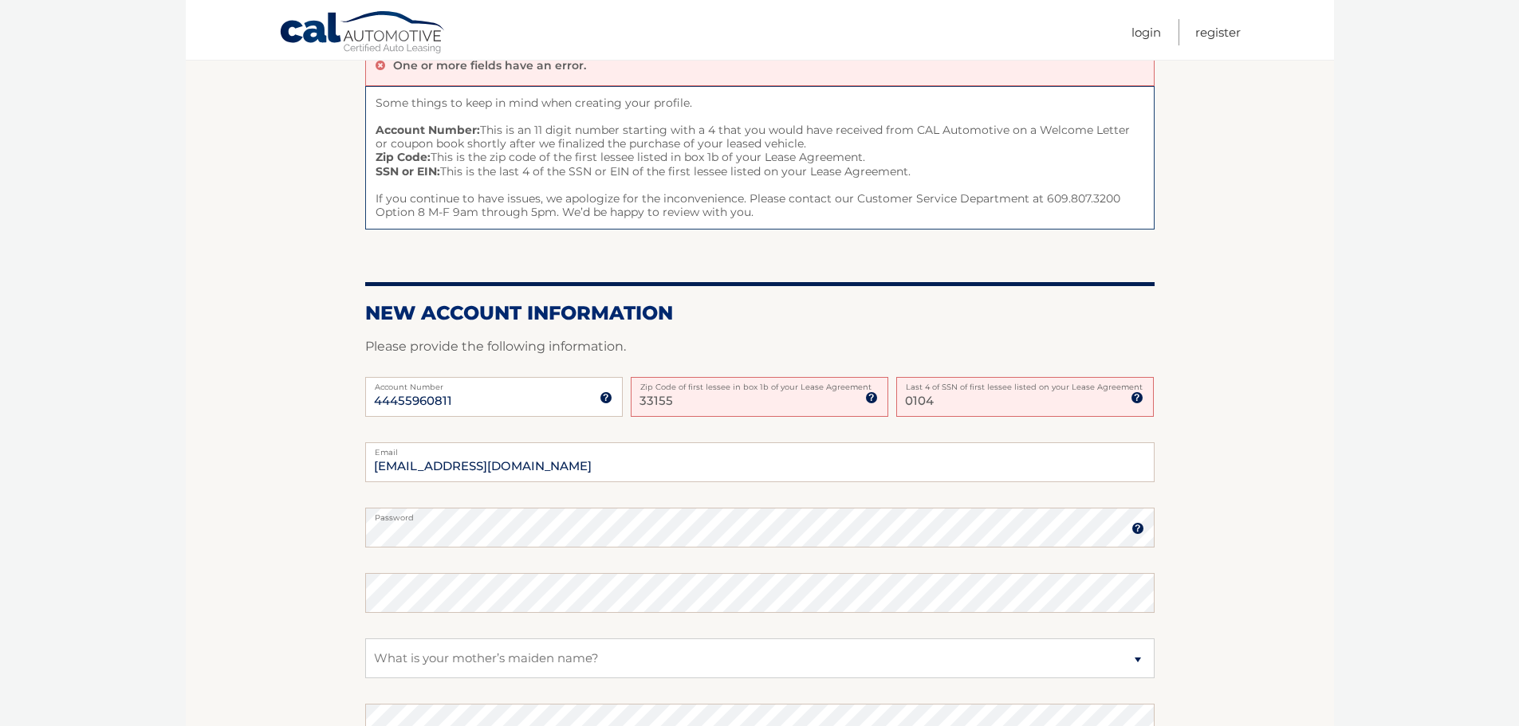
click at [400, 623] on fieldset "carmencitagil391@bellsouth.net Email Password Password should be a minimum of 6…" at bounding box center [759, 647] width 789 height 411
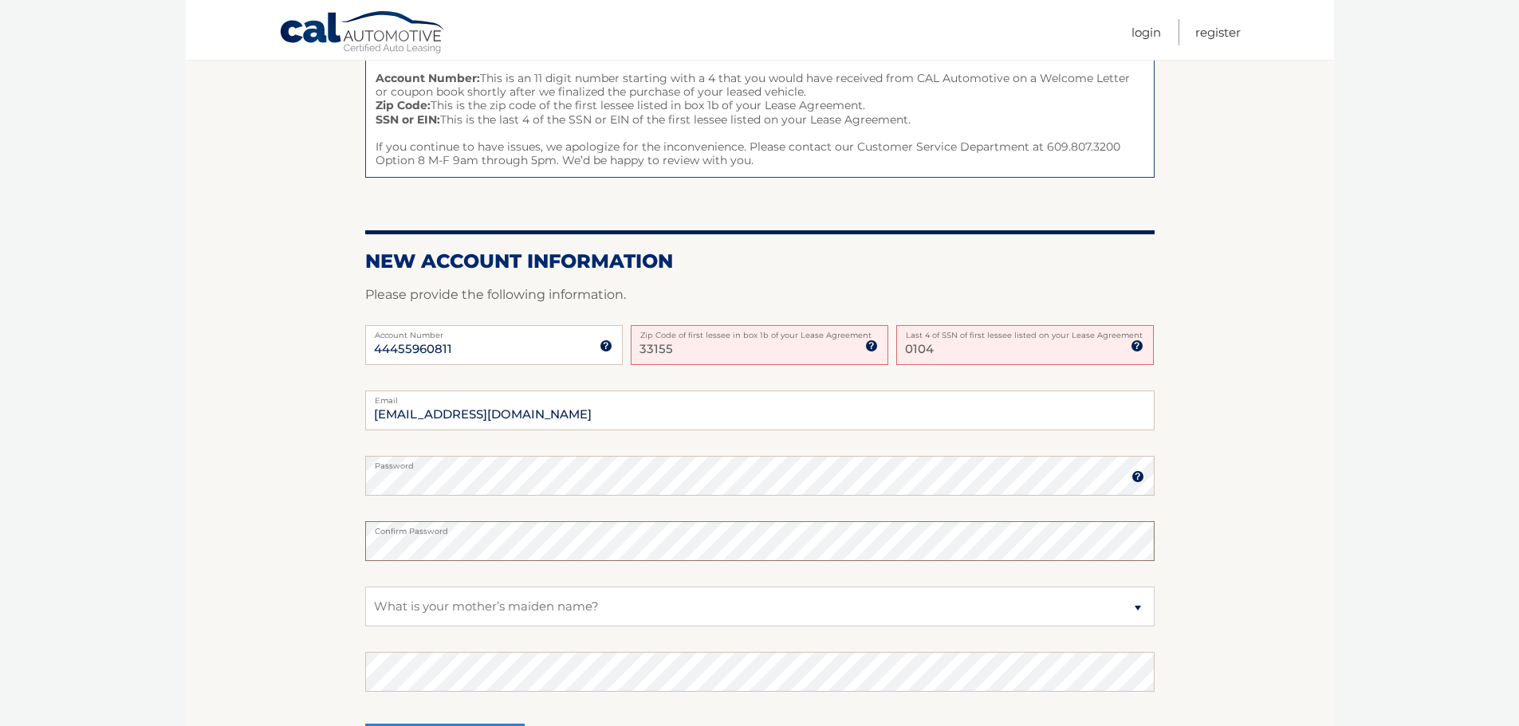
scroll to position [239, 0]
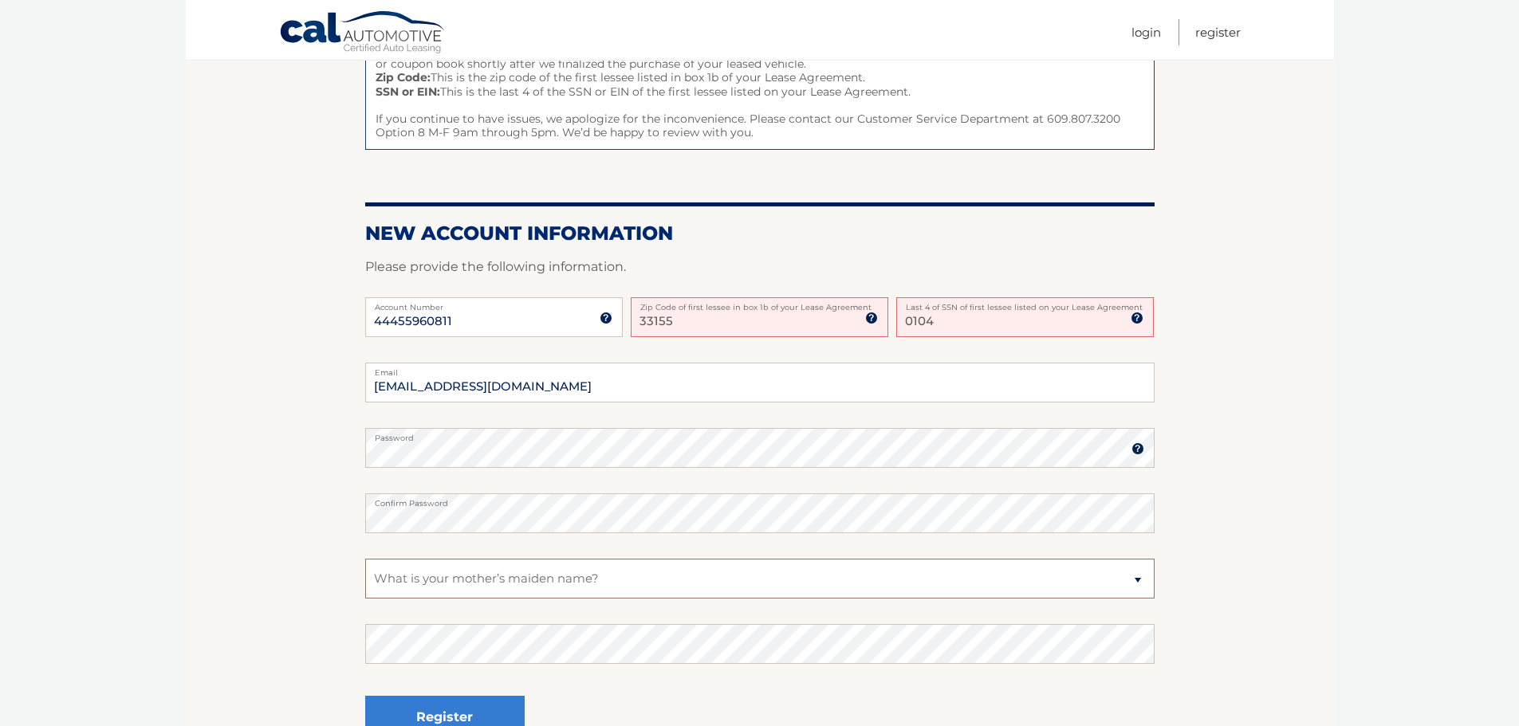
click at [604, 576] on select "Select a Security Question What was the name of your elementary school? What is…" at bounding box center [759, 579] width 789 height 40
click at [394, 619] on fieldset "carmencitagil391@bellsouth.net Email Password Password should be a minimum of 6…" at bounding box center [759, 568] width 789 height 411
click at [364, 651] on section "One or more fields have an error. Some things to keep in mind when creating you…" at bounding box center [760, 364] width 1148 height 817
drag, startPoint x: 375, startPoint y: 603, endPoint x: 396, endPoint y: 623, distance: 28.2
click at [379, 607] on fieldset "carmencitagil391@bellsouth.net Email Password Password should be a minimum of 6…" at bounding box center [759, 568] width 789 height 411
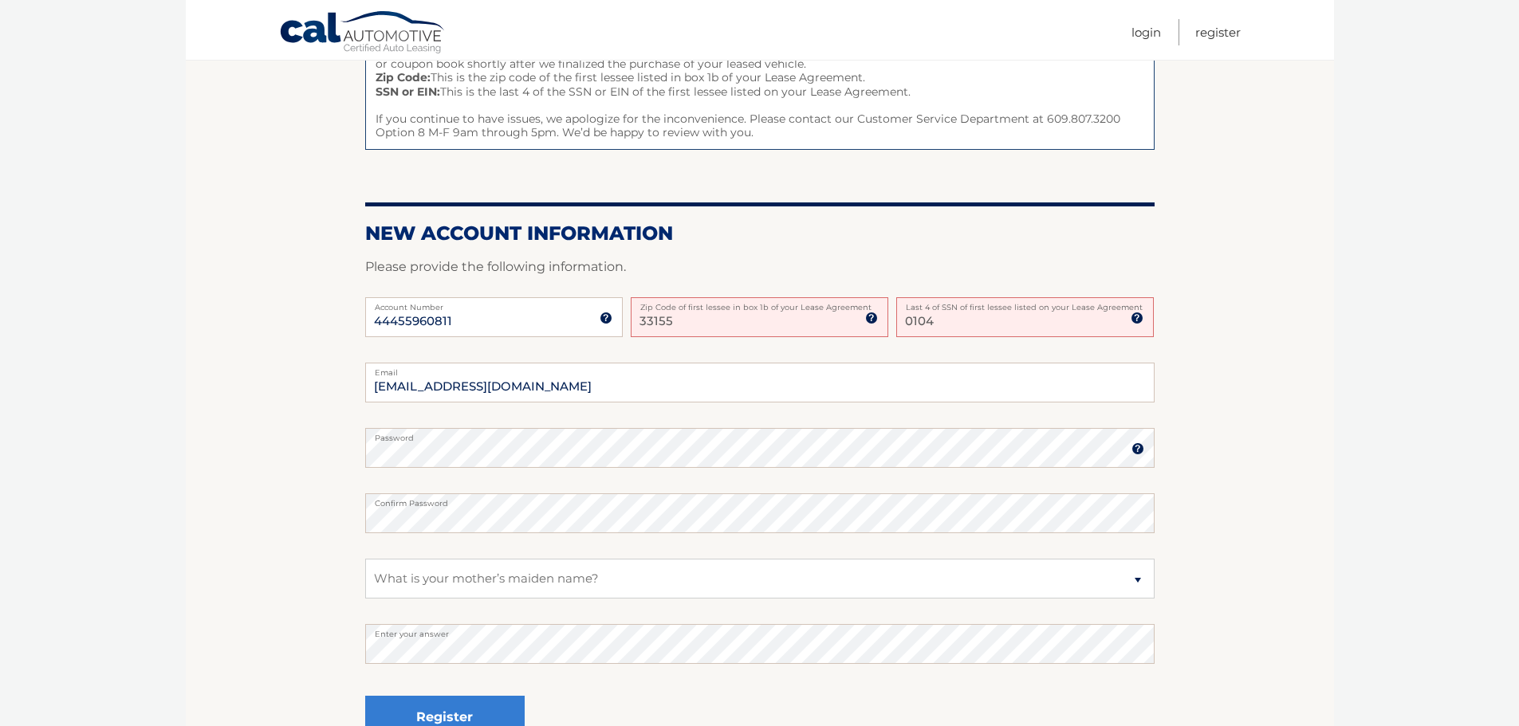
click at [394, 618] on fieldset "carmencitagil391@bellsouth.net Email Password Password should be a minimum of 6…" at bounding box center [759, 568] width 789 height 411
click at [387, 609] on fieldset "carmencitagil391@bellsouth.net Email Password Password should be a minimum of 6…" at bounding box center [759, 568] width 789 height 411
click at [433, 708] on button "Register" at bounding box center [444, 718] width 159 height 44
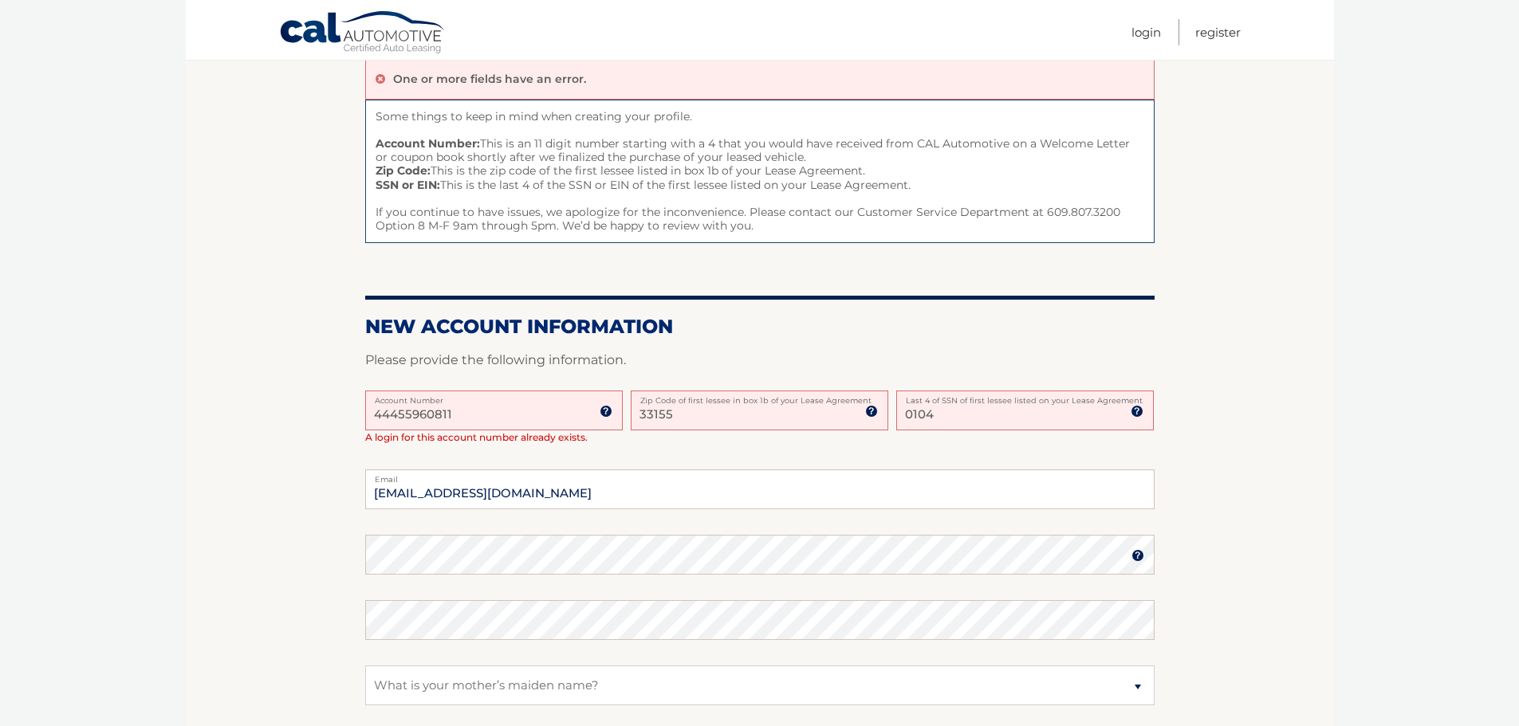
scroll to position [159, 0]
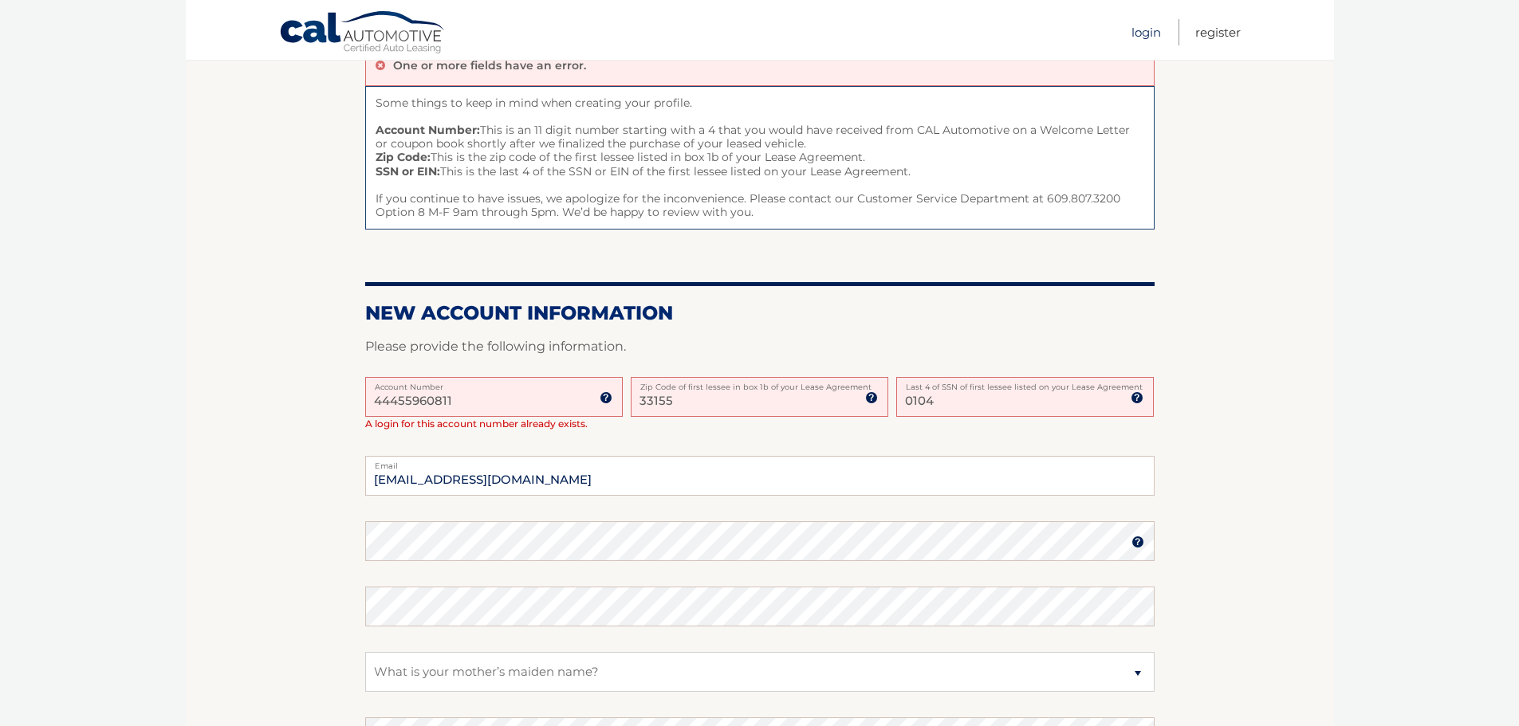
click at [1145, 35] on link "Login" at bounding box center [1145, 32] width 29 height 26
